Goal: Information Seeking & Learning: Learn about a topic

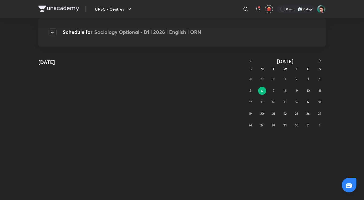
click at [187, 147] on div "October 6 October 2025 S M T W T F S 28 29 30 1 2 3 4 5 6 7 8 9 10 11 12 13 14 …" at bounding box center [182, 128] width 364 height 143
click at [249, 61] on icon "button" at bounding box center [250, 60] width 2 height 3
click at [319, 61] on icon "button" at bounding box center [318, 60] width 5 height 5
click at [285, 101] on button "16" at bounding box center [284, 102] width 8 height 8
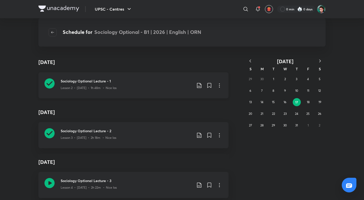
click at [94, 81] on h3 "Sociology Optional Lecture - 1" at bounding box center [126, 80] width 131 height 5
